Goal: Task Accomplishment & Management: Manage account settings

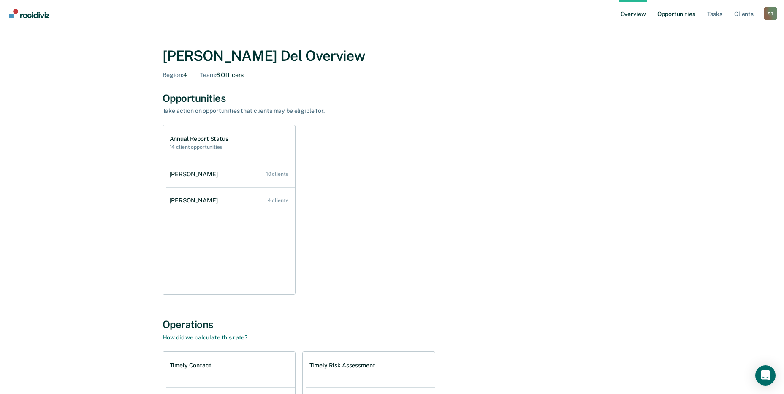
click at [677, 11] on link "Opportunities" at bounding box center [676, 13] width 41 height 27
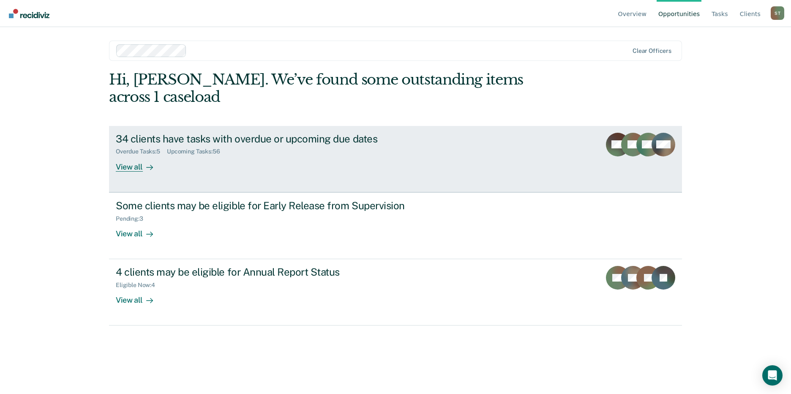
click at [129, 168] on div "View all" at bounding box center [139, 163] width 47 height 16
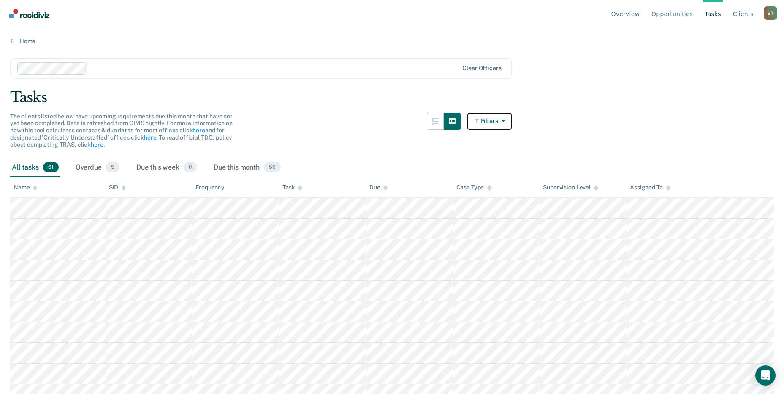
click at [488, 121] on button "Filters" at bounding box center [490, 121] width 45 height 17
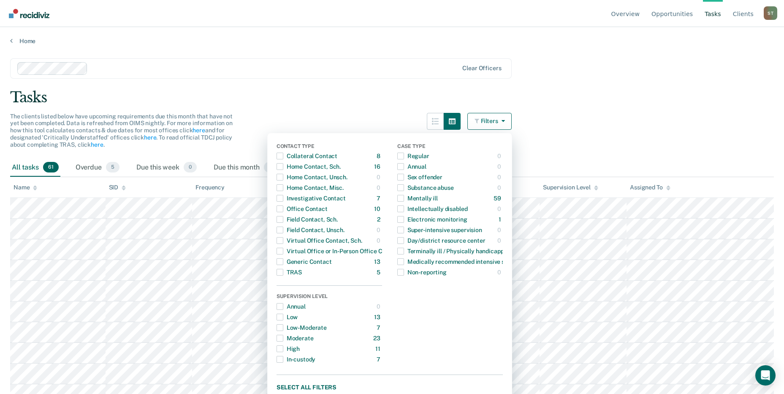
click at [619, 105] on div "Tasks" at bounding box center [392, 97] width 764 height 17
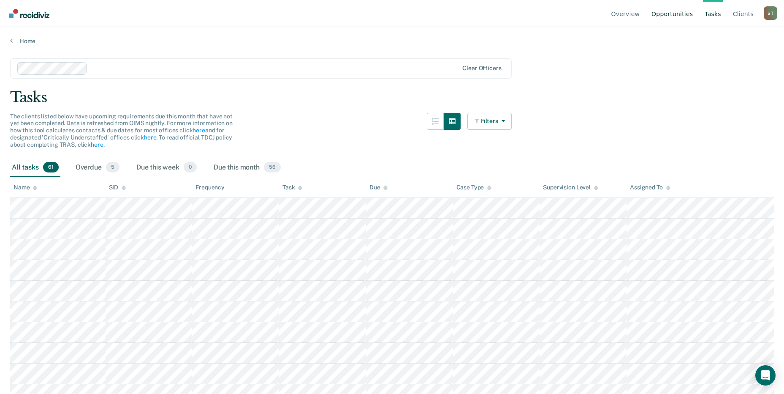
click at [678, 14] on link "Opportunities" at bounding box center [672, 13] width 45 height 27
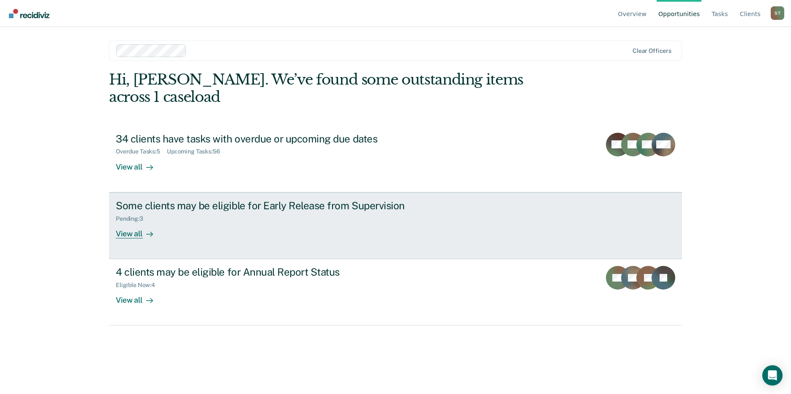
click at [127, 231] on div "View all" at bounding box center [139, 230] width 47 height 16
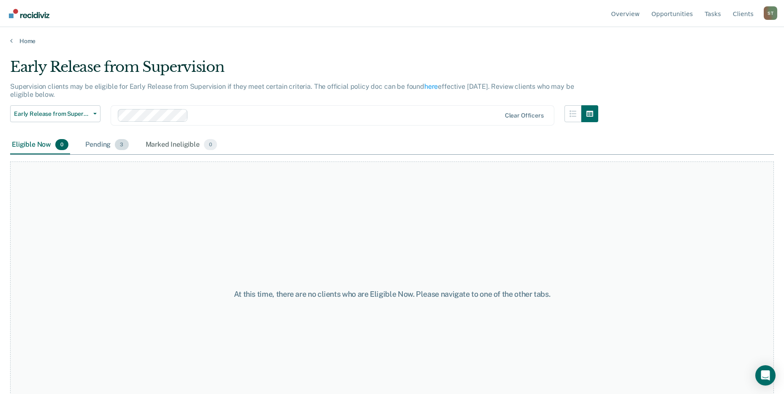
click at [109, 144] on div "Pending 3" at bounding box center [107, 145] width 46 height 19
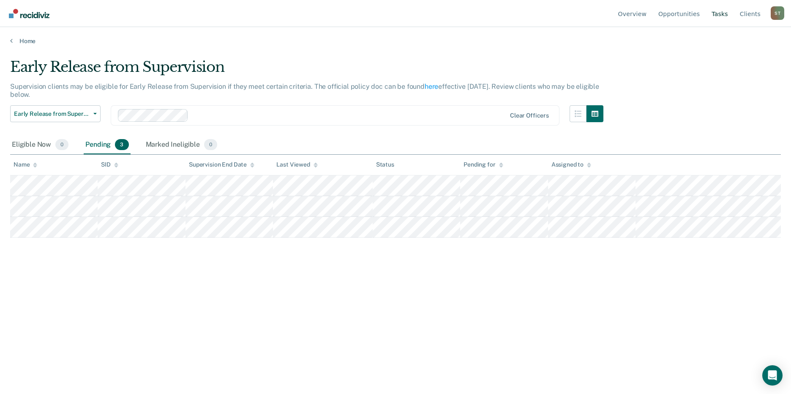
click at [720, 14] on link "Tasks" at bounding box center [720, 13] width 20 height 27
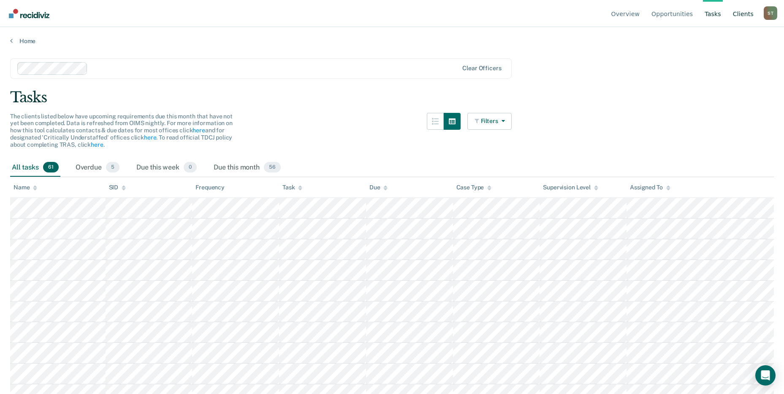
click at [742, 15] on link "Client s" at bounding box center [744, 13] width 24 height 27
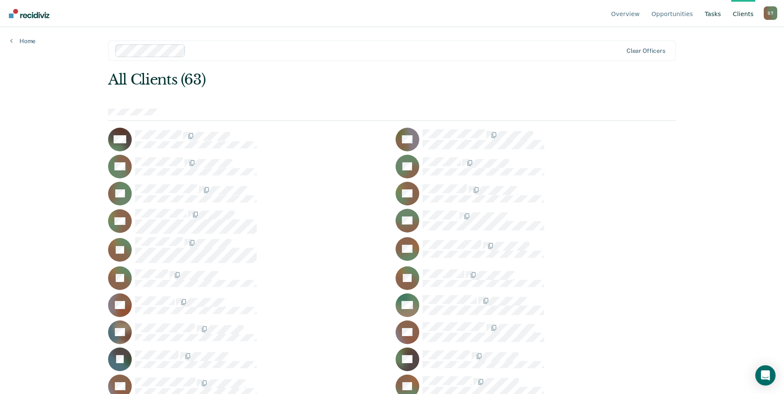
click at [713, 14] on link "Tasks" at bounding box center [713, 13] width 20 height 27
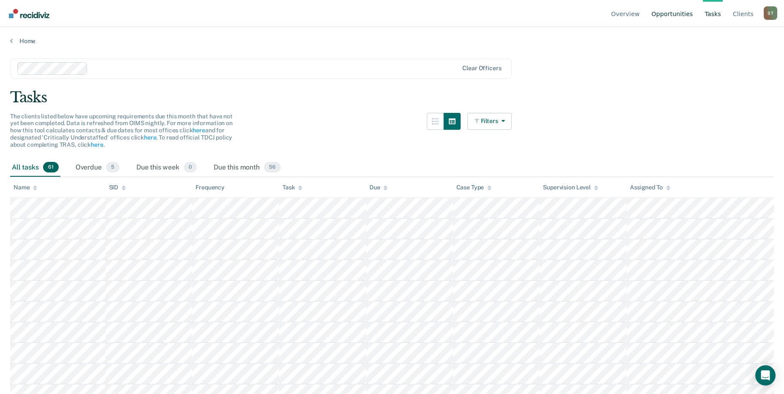
click at [667, 14] on link "Opportunities" at bounding box center [672, 13] width 45 height 27
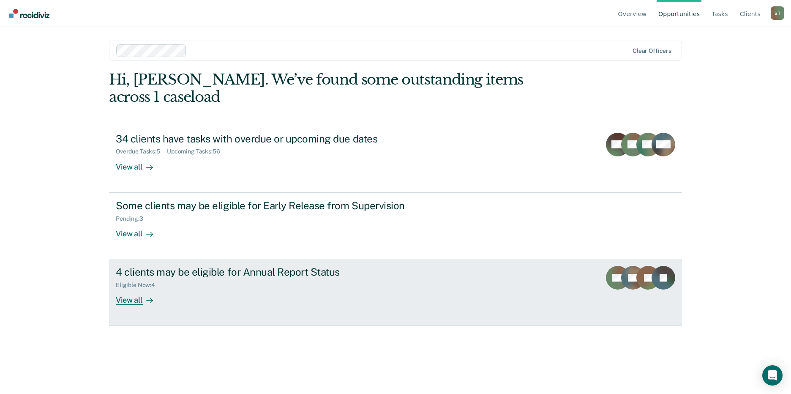
click at [124, 302] on div "View all" at bounding box center [139, 296] width 47 height 16
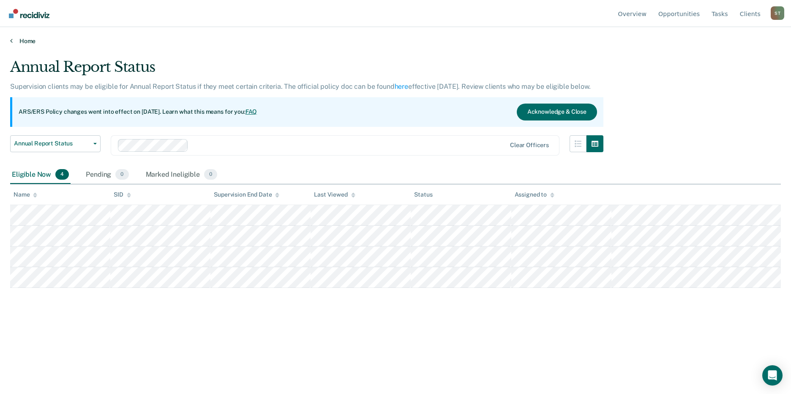
click at [11, 41] on icon at bounding box center [11, 40] width 3 height 7
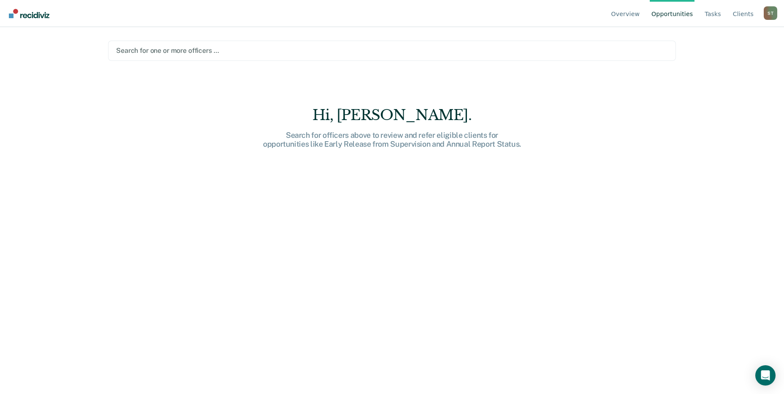
click at [179, 50] on div at bounding box center [392, 51] width 552 height 10
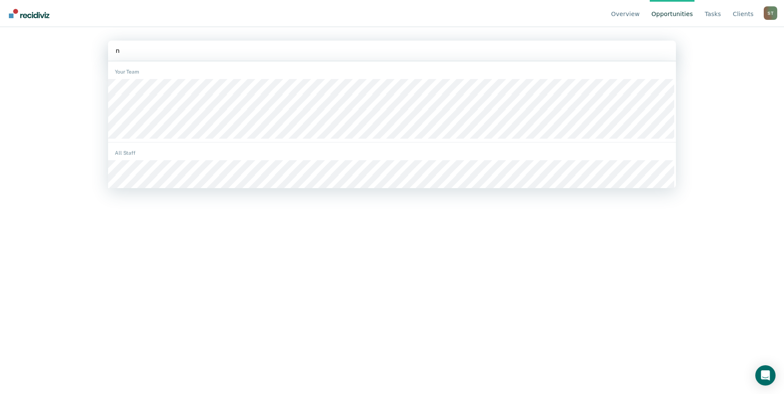
type input "na"
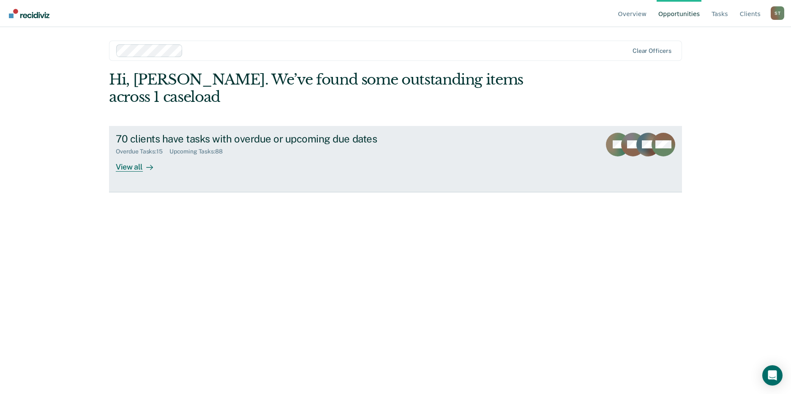
click at [135, 168] on div "View all" at bounding box center [139, 163] width 47 height 16
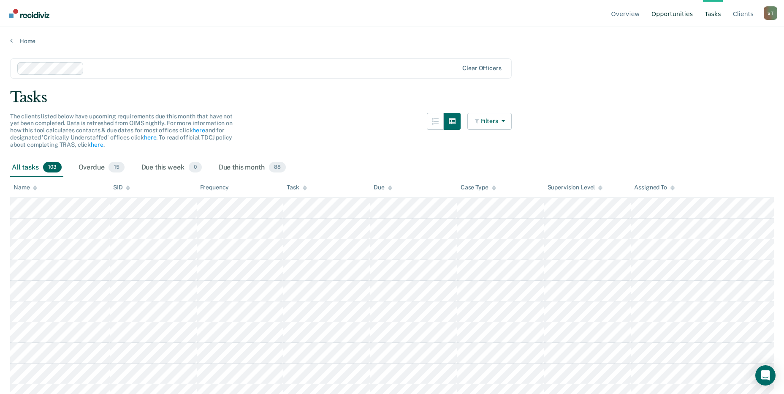
click at [684, 12] on link "Opportunities" at bounding box center [672, 13] width 45 height 27
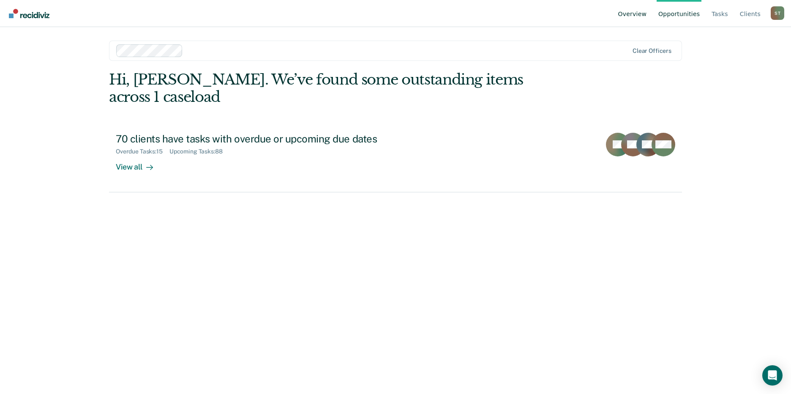
click at [647, 14] on link "Overview" at bounding box center [632, 13] width 32 height 27
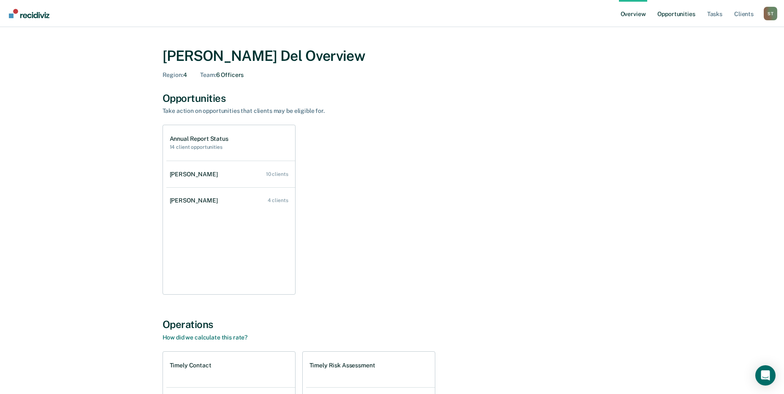
click at [685, 13] on link "Opportunities" at bounding box center [676, 13] width 41 height 27
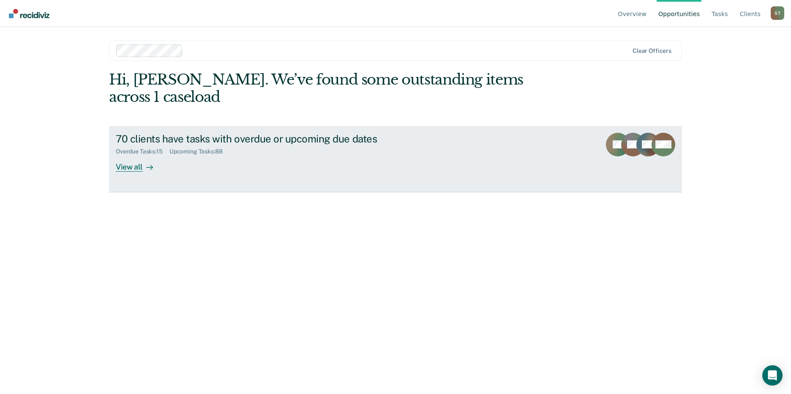
click at [136, 163] on div "View all" at bounding box center [139, 163] width 47 height 16
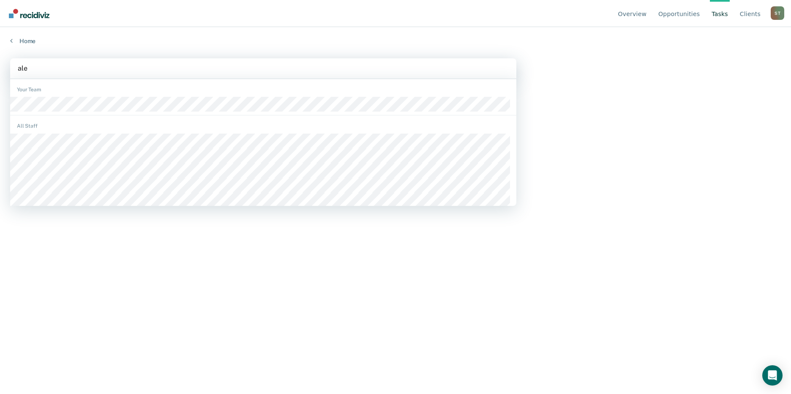
type input "alec"
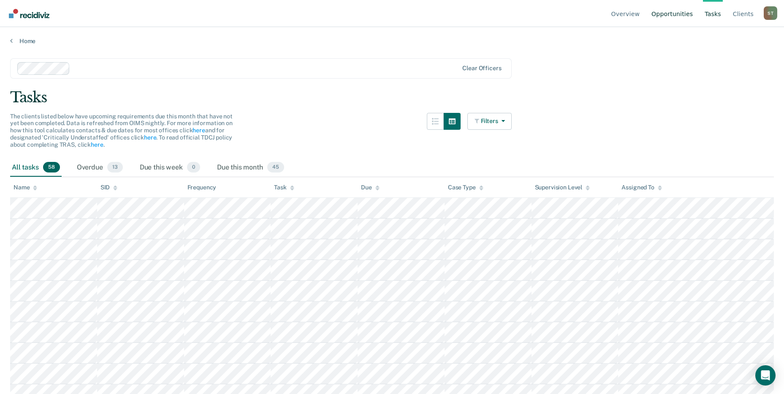
click at [680, 14] on link "Opportunities" at bounding box center [672, 13] width 45 height 27
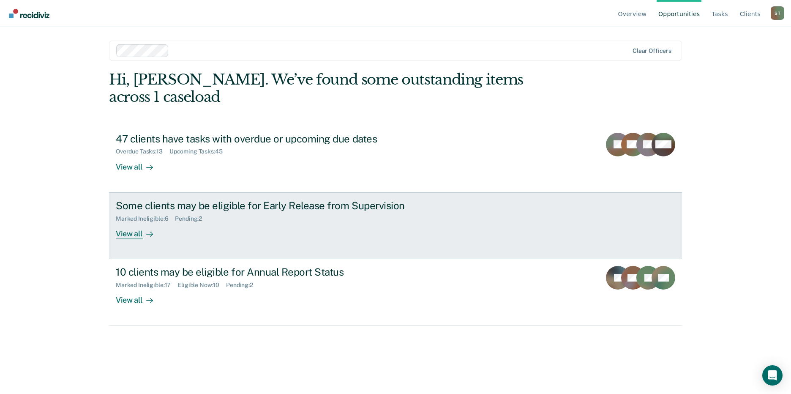
click at [142, 234] on div "View all" at bounding box center [139, 230] width 47 height 16
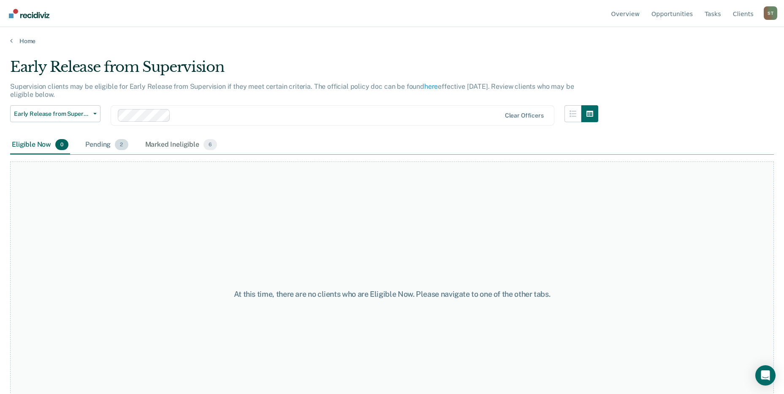
click at [104, 141] on div "Pending 2" at bounding box center [107, 145] width 46 height 19
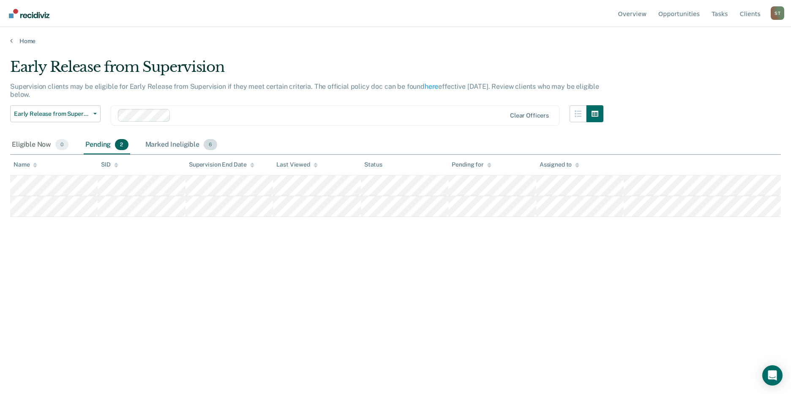
click at [166, 144] on div "Marked Ineligible 6" at bounding box center [182, 145] width 76 height 19
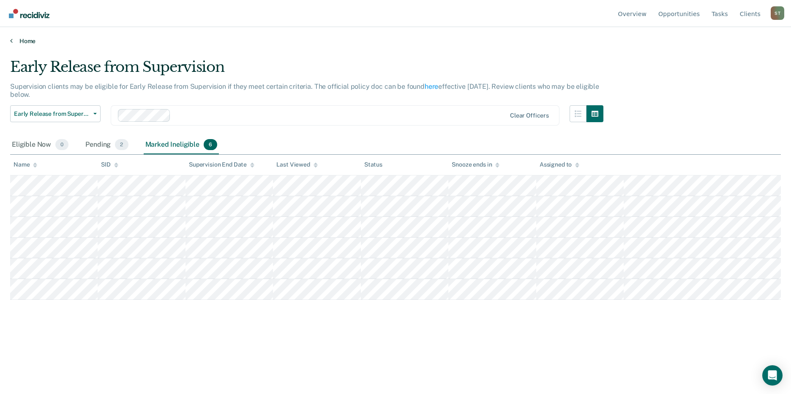
click at [15, 38] on link "Home" at bounding box center [395, 41] width 770 height 8
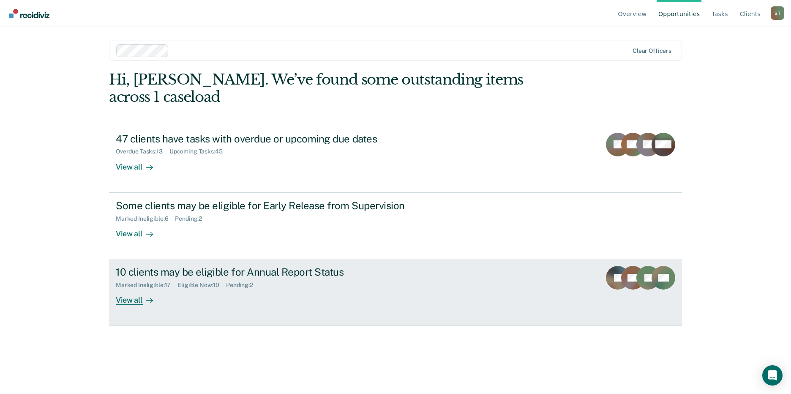
click at [147, 298] on icon at bounding box center [149, 300] width 7 height 7
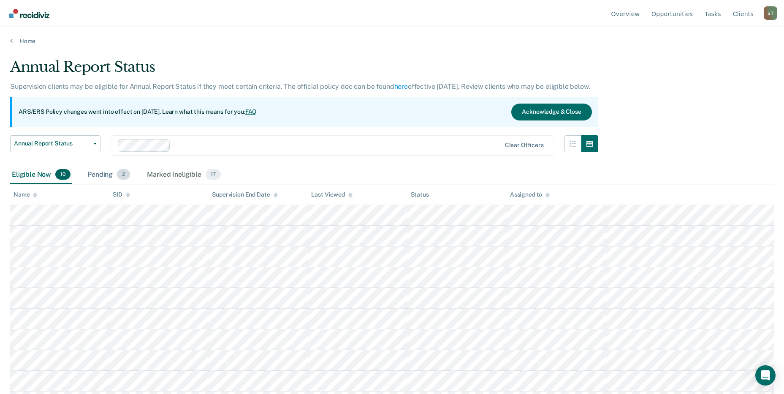
click at [106, 171] on div "Pending 2" at bounding box center [109, 175] width 46 height 19
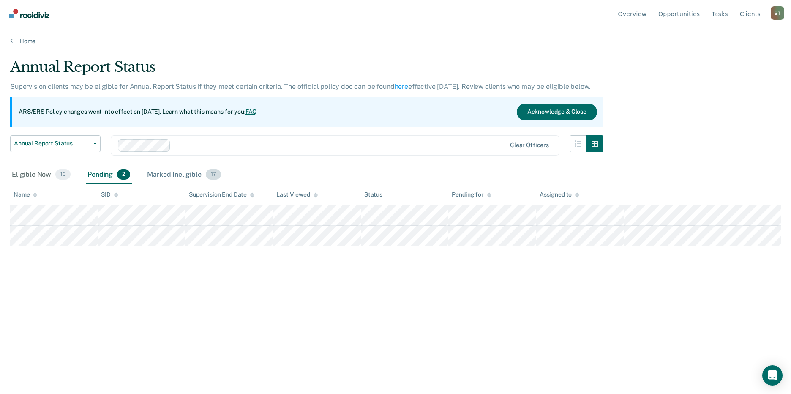
click at [189, 172] on div "Marked Ineligible 17" at bounding box center [183, 175] width 77 height 19
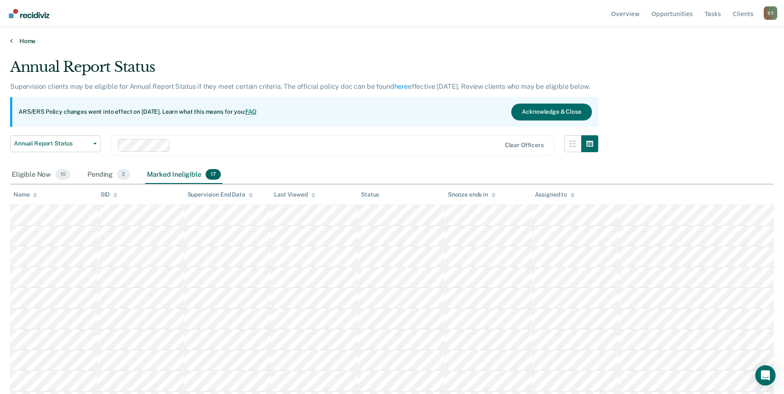
click at [15, 41] on link "Home" at bounding box center [392, 41] width 764 height 8
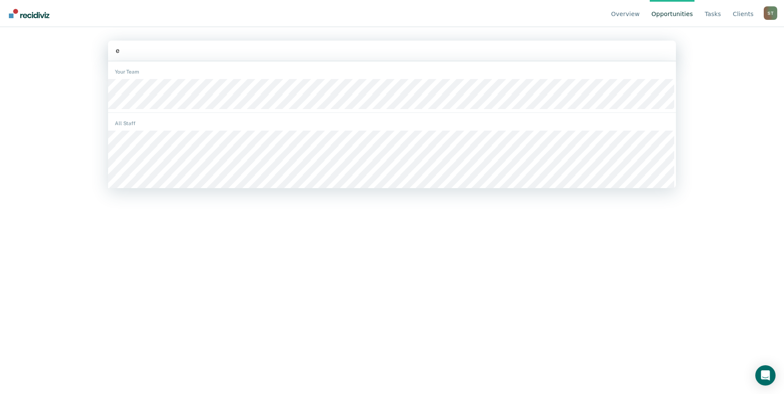
type input "ed"
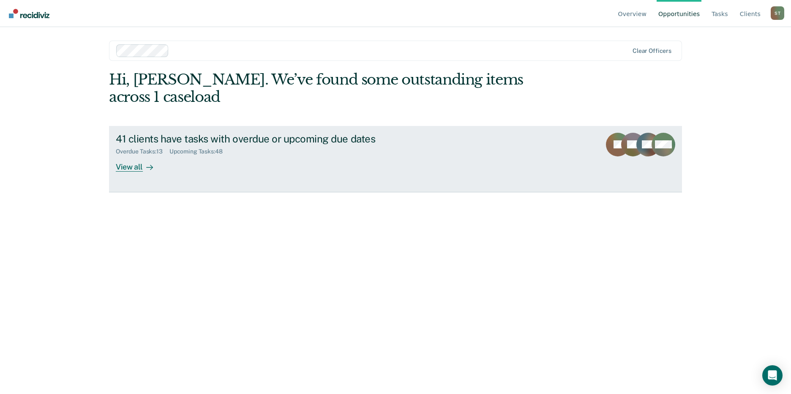
click at [135, 165] on div "View all" at bounding box center [139, 163] width 47 height 16
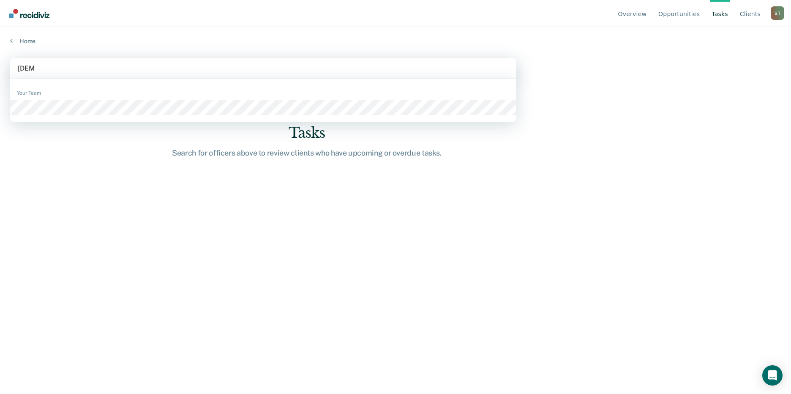
type input "[PERSON_NAME]"
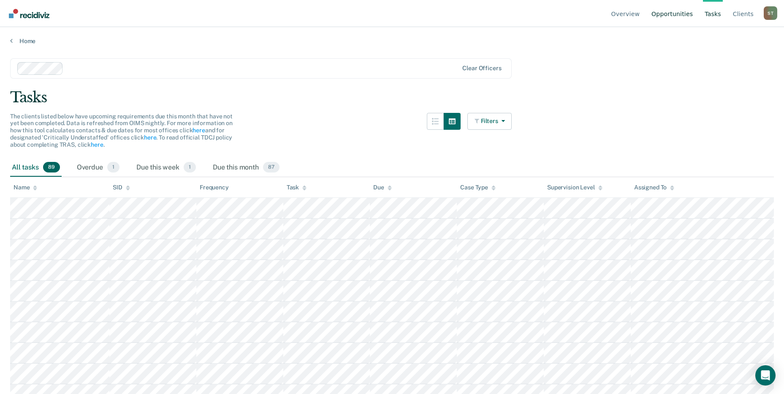
click at [681, 19] on link "Opportunities" at bounding box center [672, 13] width 45 height 27
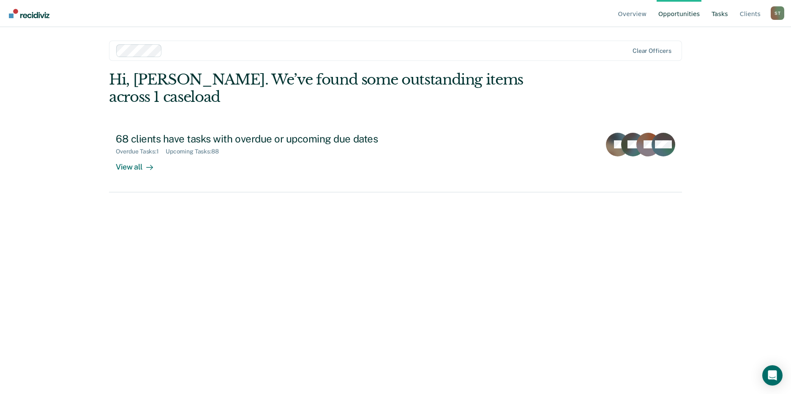
click at [725, 15] on link "Tasks" at bounding box center [720, 13] width 20 height 27
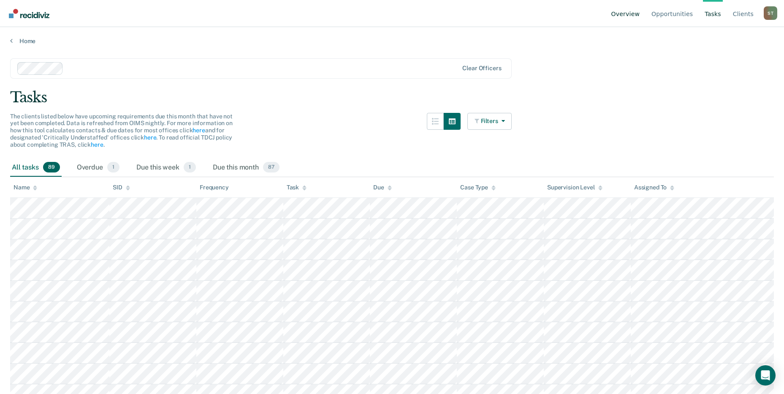
click at [635, 16] on link "Overview" at bounding box center [626, 13] width 32 height 27
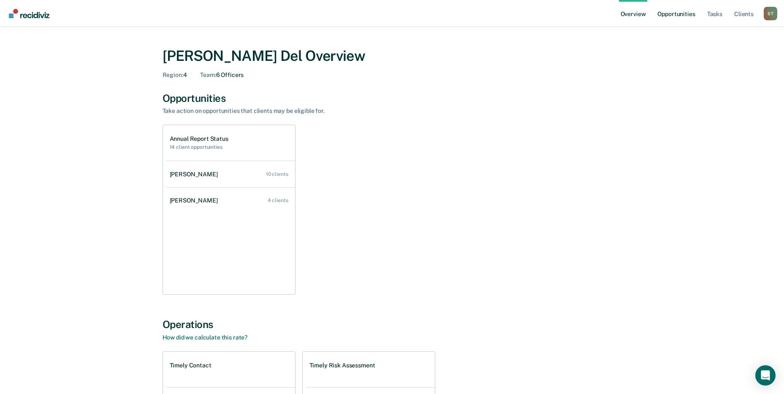
click at [673, 11] on link "Opportunities" at bounding box center [676, 13] width 41 height 27
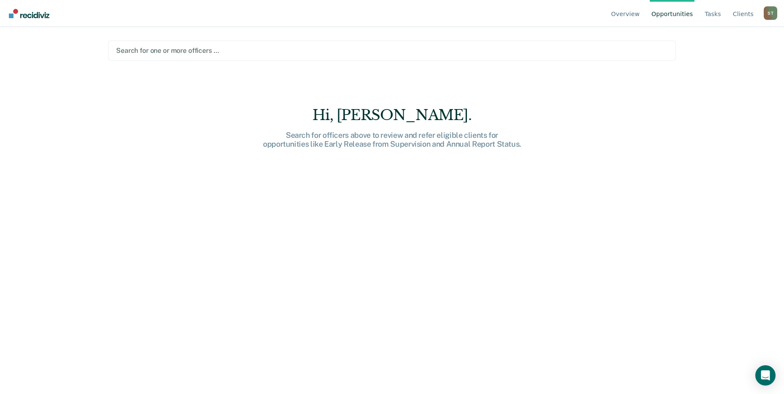
click at [159, 52] on div at bounding box center [392, 51] width 552 height 10
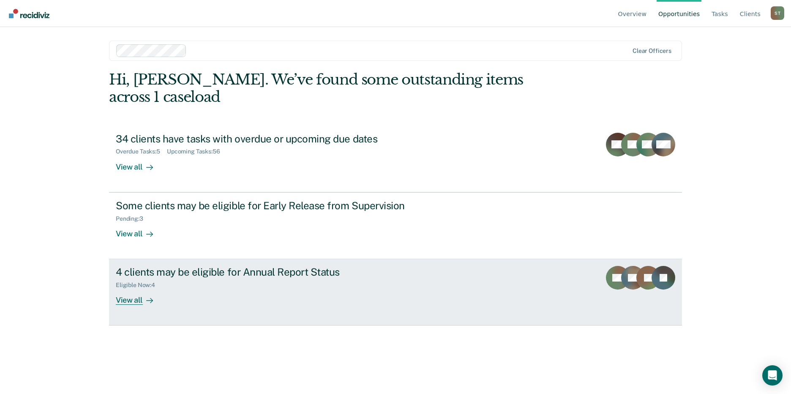
click at [136, 298] on div "View all" at bounding box center [139, 296] width 47 height 16
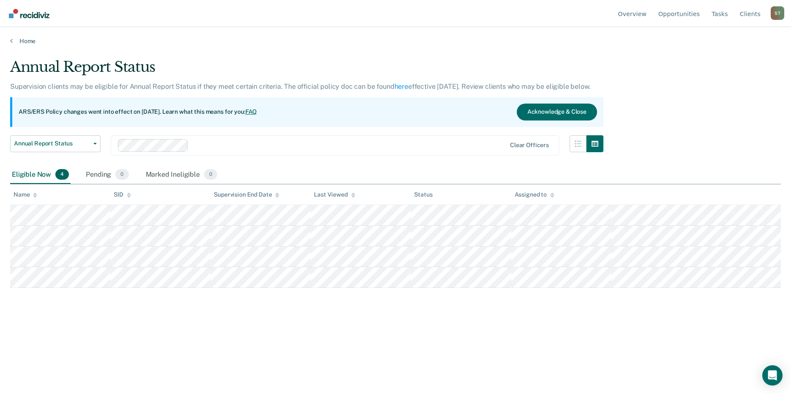
click at [465, 133] on div "Annual Report Status Supervision clients may be eligible for Annual Report Stat…" at bounding box center [306, 111] width 593 height 107
click at [13, 44] on link "Home" at bounding box center [395, 41] width 770 height 8
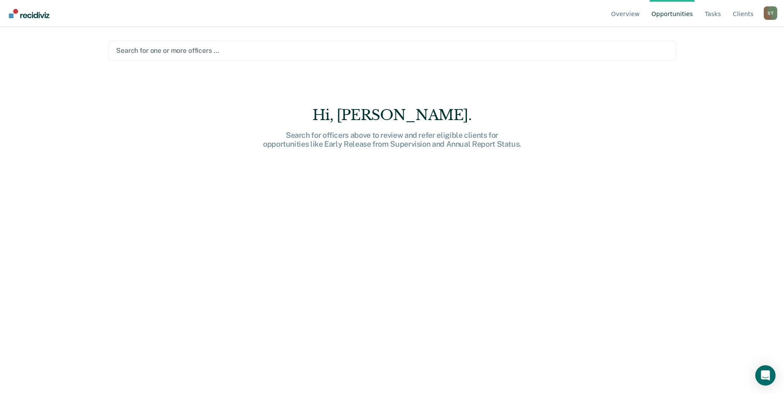
click at [173, 52] on div at bounding box center [392, 51] width 552 height 10
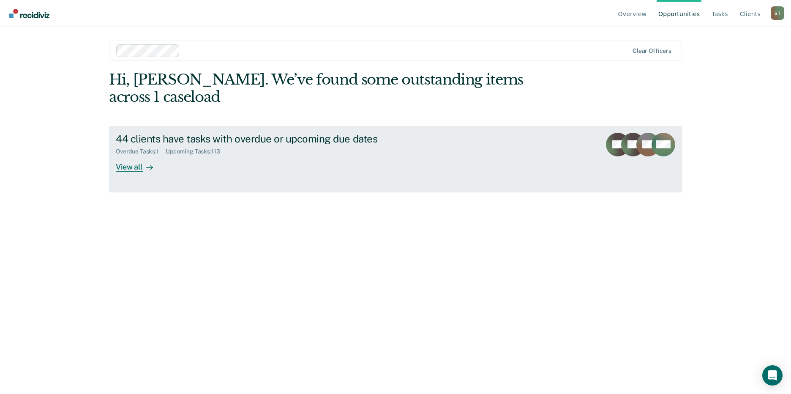
click at [127, 166] on div "View all" at bounding box center [139, 163] width 47 height 16
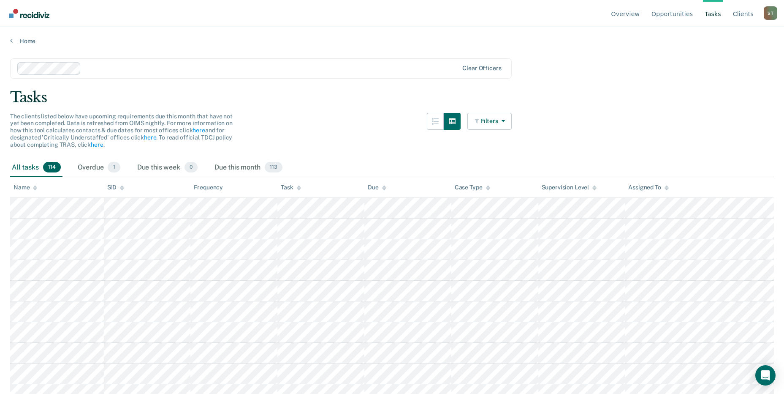
click at [27, 165] on div "All tasks 114" at bounding box center [36, 167] width 52 height 19
click at [677, 13] on link "Opportunities" at bounding box center [672, 13] width 45 height 27
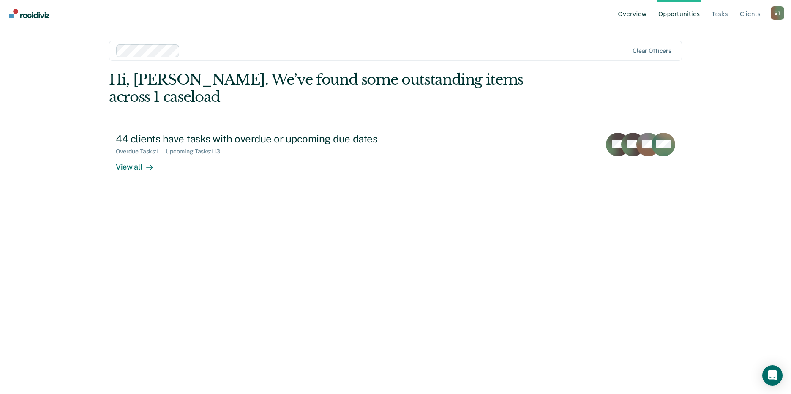
click at [642, 14] on link "Overview" at bounding box center [632, 13] width 32 height 27
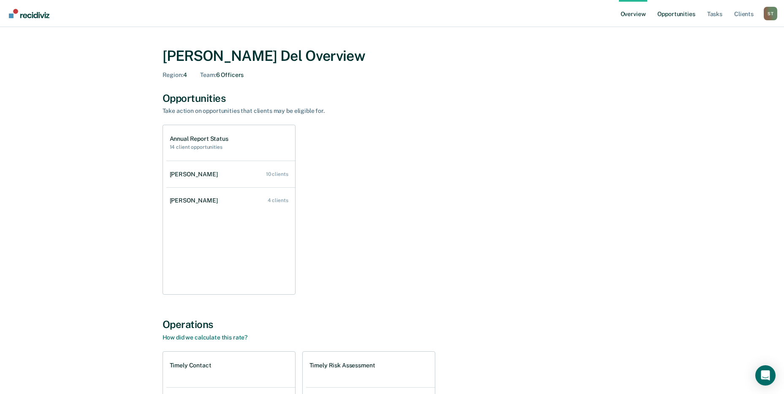
click at [679, 17] on link "Opportunities" at bounding box center [676, 13] width 41 height 27
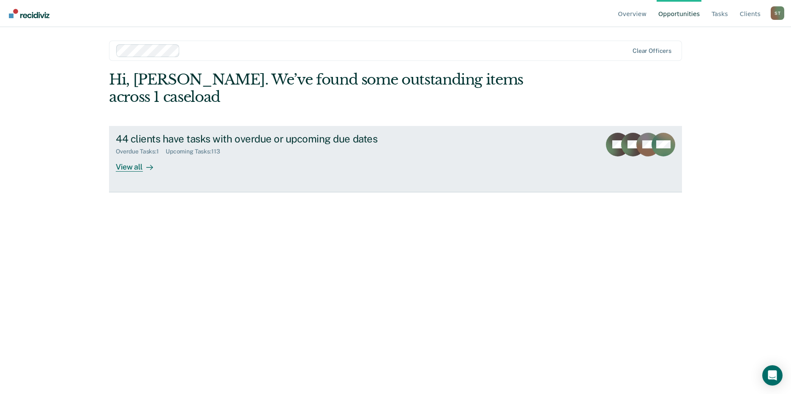
click at [143, 166] on div at bounding box center [148, 167] width 10 height 10
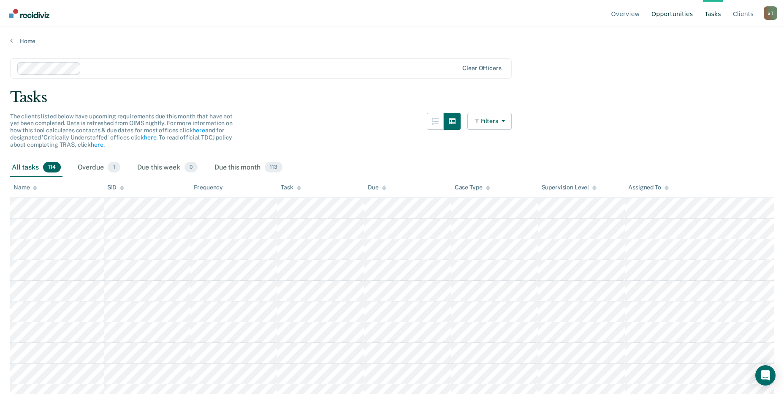
click at [684, 16] on link "Opportunities" at bounding box center [672, 13] width 45 height 27
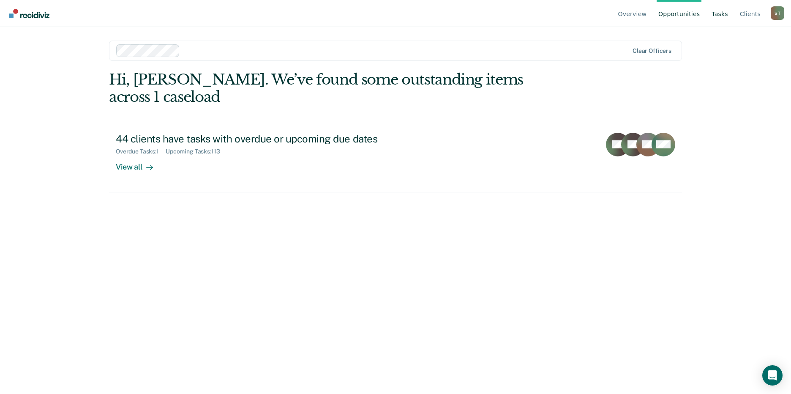
click at [721, 15] on link "Tasks" at bounding box center [720, 13] width 20 height 27
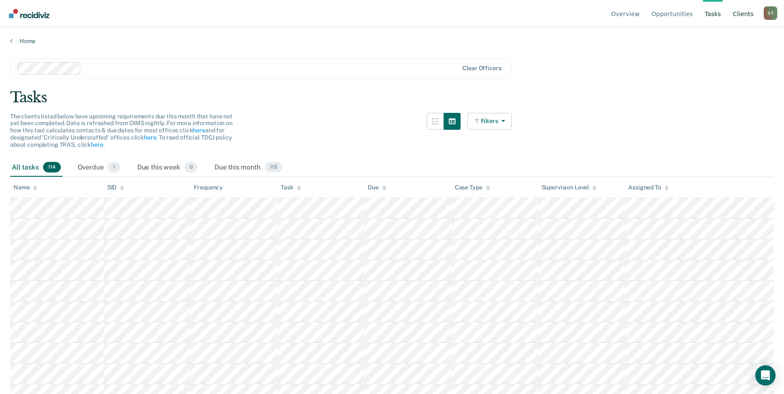
click at [742, 13] on link "Client s" at bounding box center [744, 13] width 24 height 27
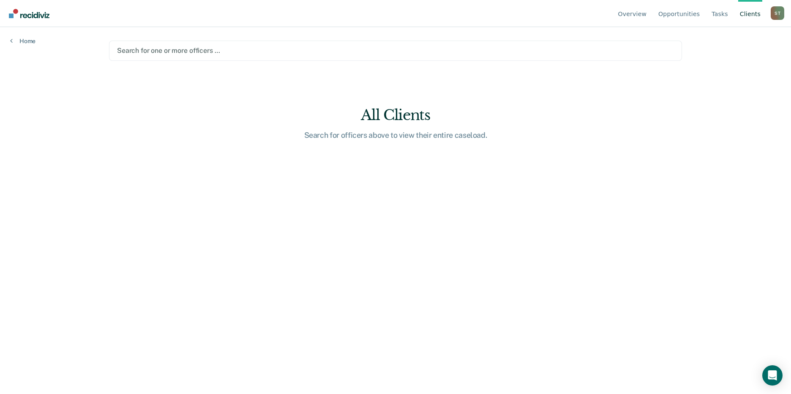
click at [172, 50] on div at bounding box center [395, 51] width 557 height 10
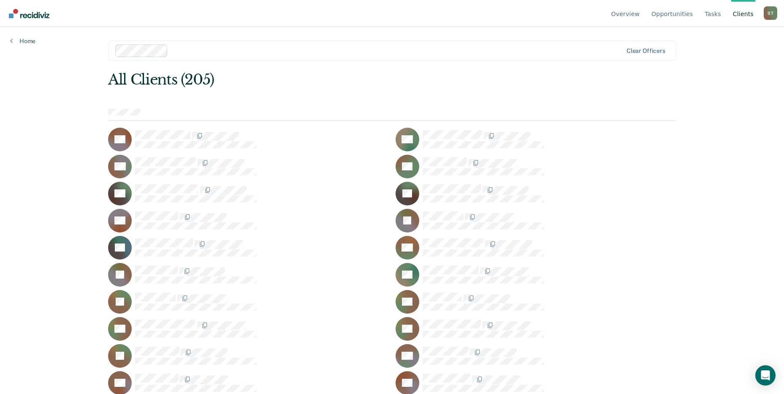
drag, startPoint x: 606, startPoint y: 137, endPoint x: 577, endPoint y: 110, distance: 39.7
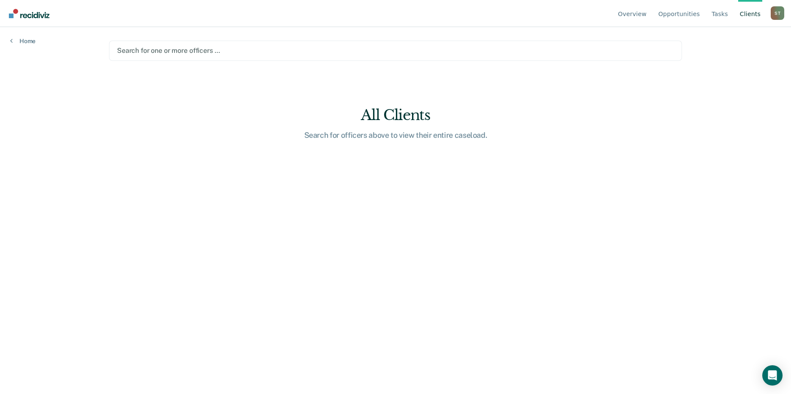
click at [153, 44] on div "Search for one or more officers …" at bounding box center [395, 51] width 573 height 20
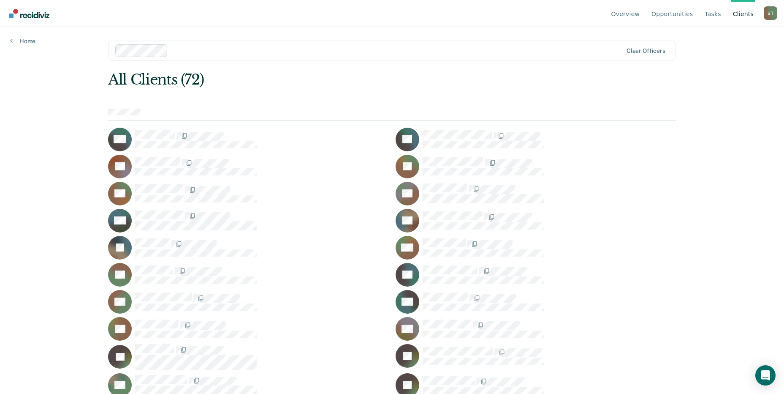
drag, startPoint x: 377, startPoint y: 365, endPoint x: 296, endPoint y: 144, distance: 235.2
click at [296, 144] on div at bounding box center [261, 139] width 253 height 18
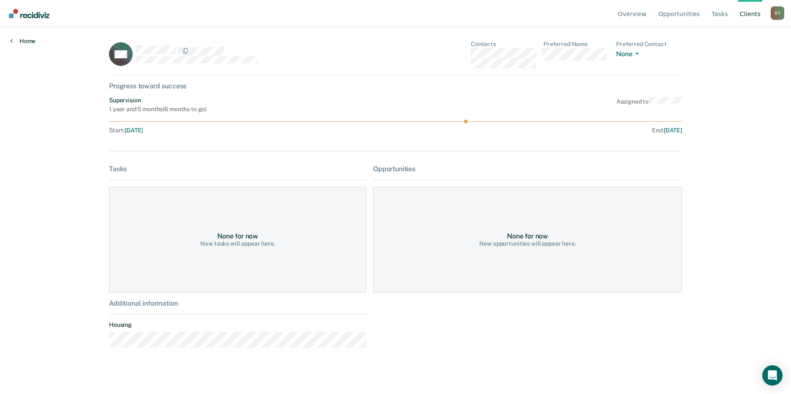
click at [15, 39] on link "Home" at bounding box center [22, 41] width 25 height 8
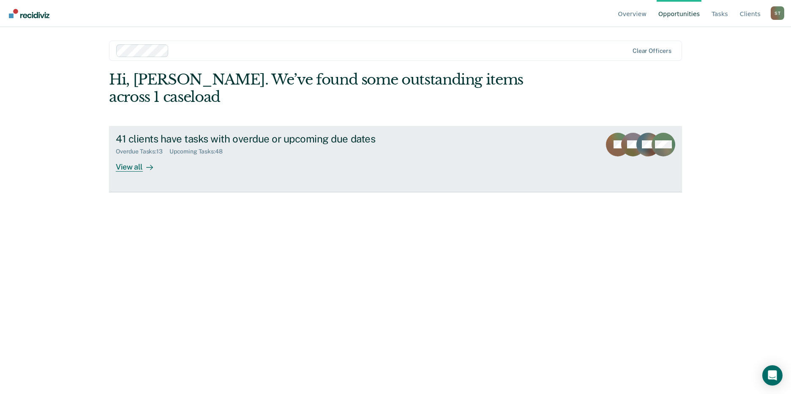
click at [134, 168] on div "View all" at bounding box center [139, 163] width 47 height 16
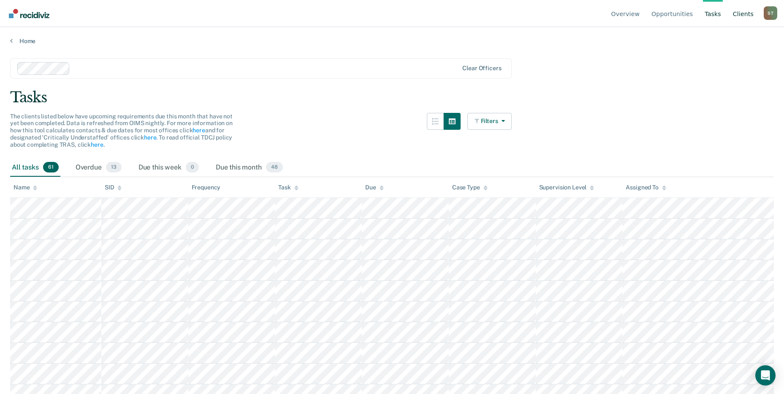
click at [750, 17] on link "Client s" at bounding box center [744, 13] width 24 height 27
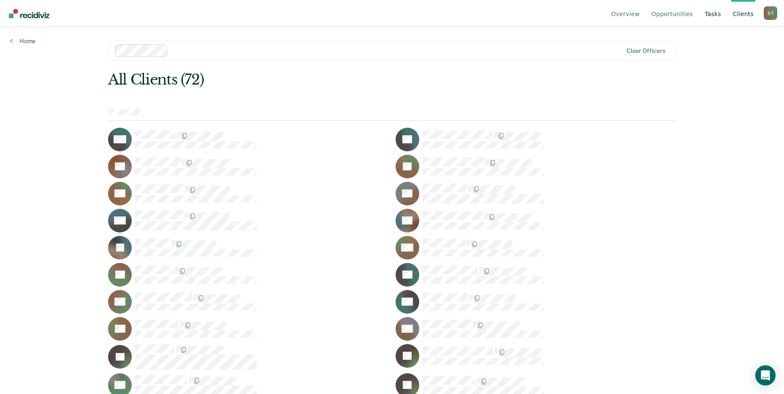
click at [713, 15] on link "Tasks" at bounding box center [713, 13] width 20 height 27
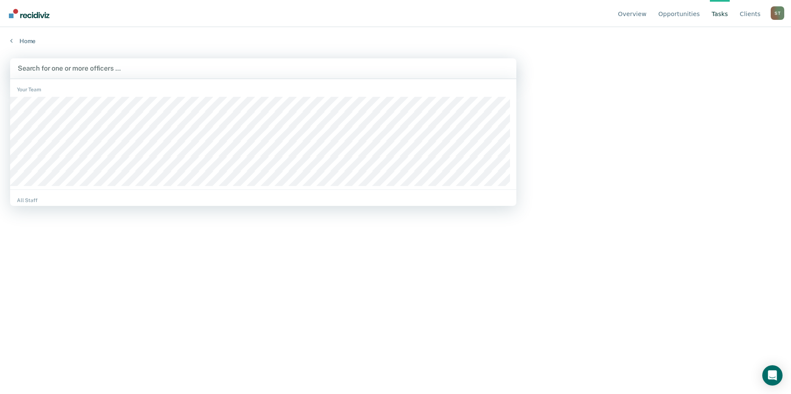
click at [65, 65] on div at bounding box center [263, 68] width 491 height 10
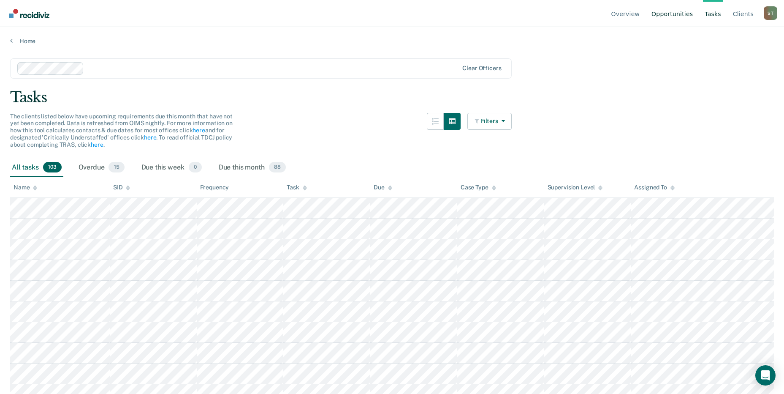
click at [670, 11] on link "Opportunities" at bounding box center [672, 13] width 45 height 27
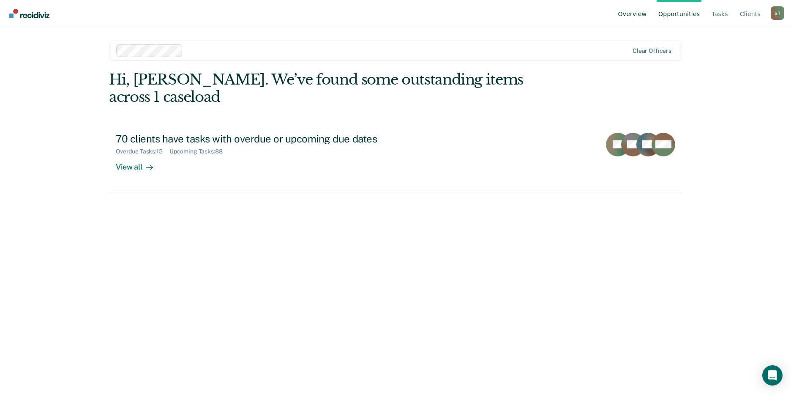
click at [643, 11] on link "Overview" at bounding box center [632, 13] width 32 height 27
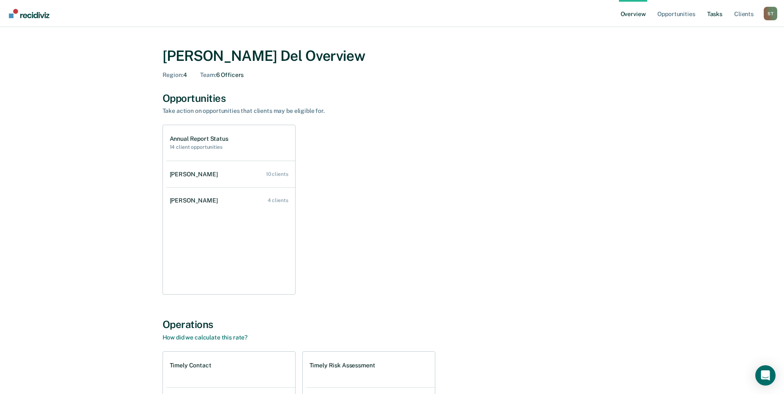
click at [718, 16] on link "Tasks" at bounding box center [715, 13] width 19 height 27
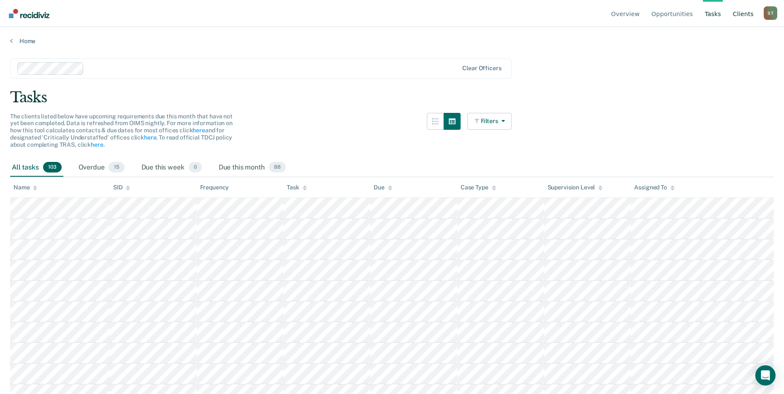
click at [745, 14] on link "Client s" at bounding box center [744, 13] width 24 height 27
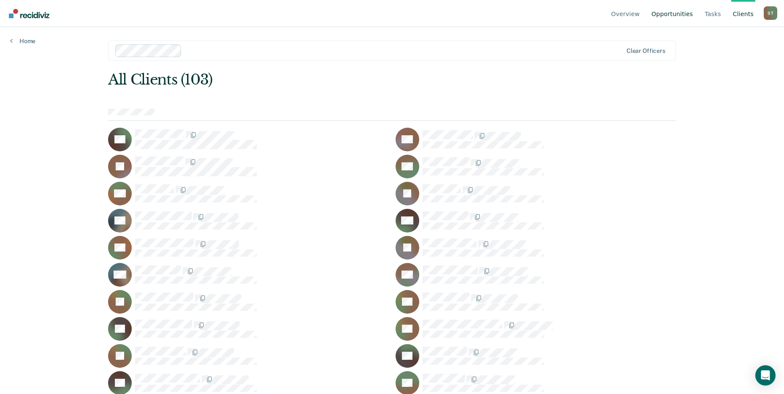
click at [686, 16] on link "Opportunities" at bounding box center [672, 13] width 45 height 27
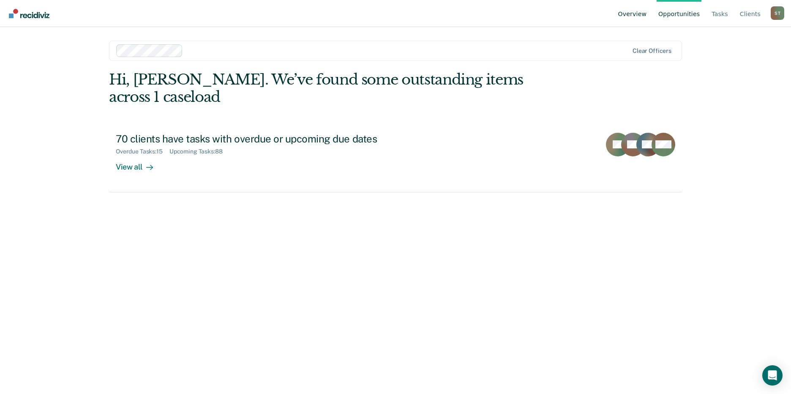
click at [634, 16] on link "Overview" at bounding box center [632, 13] width 32 height 27
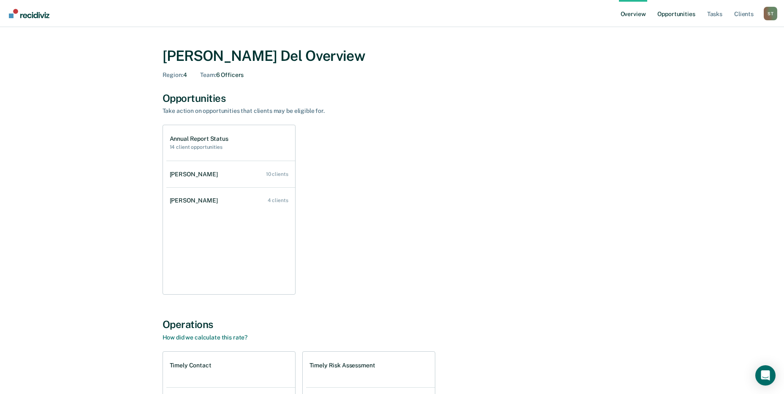
click at [665, 12] on link "Opportunities" at bounding box center [676, 13] width 41 height 27
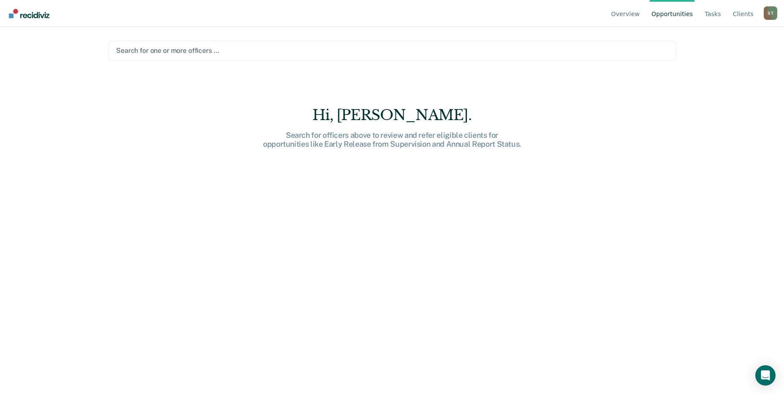
click at [171, 50] on div at bounding box center [392, 51] width 552 height 10
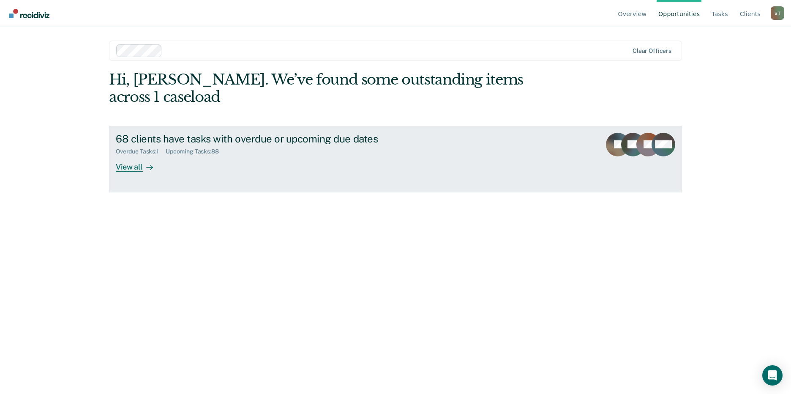
click at [139, 170] on div "View all" at bounding box center [139, 163] width 47 height 16
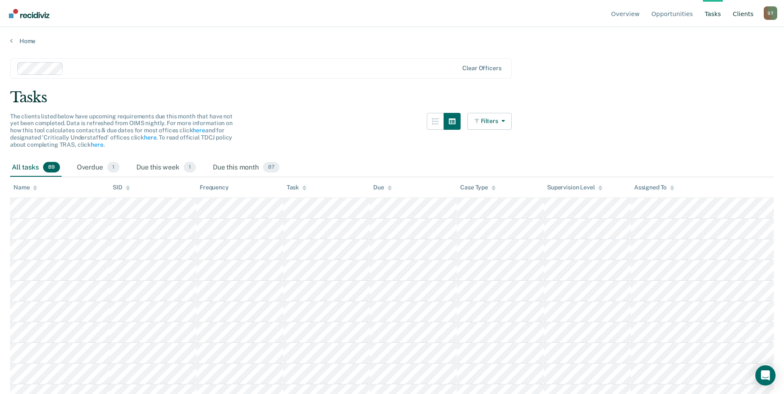
click at [748, 14] on link "Client s" at bounding box center [744, 13] width 24 height 27
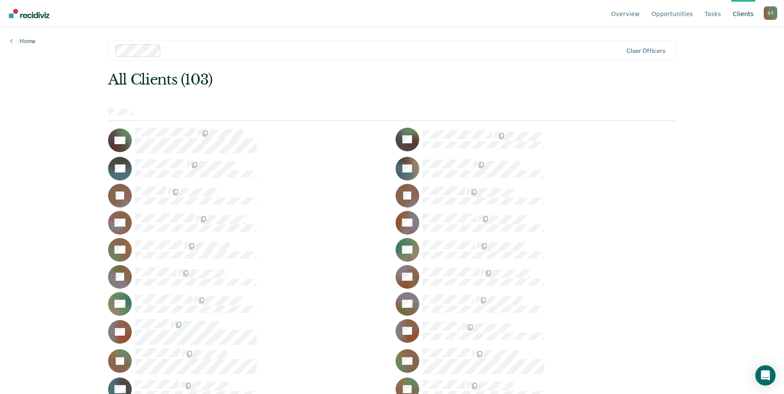
drag, startPoint x: 576, startPoint y: 171, endPoint x: 585, endPoint y: 150, distance: 22.9
